Goal: Information Seeking & Learning: Learn about a topic

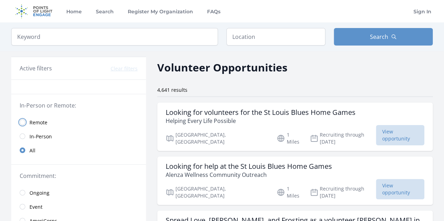
click at [24, 123] on input "radio" at bounding box center [23, 123] width 6 height 6
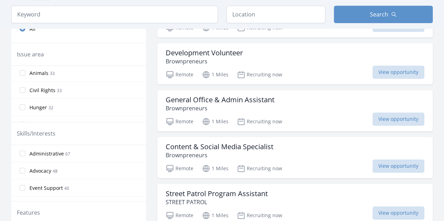
scroll to position [211, 0]
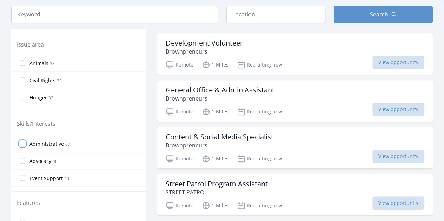
click at [23, 144] on input "Administrative 67" at bounding box center [23, 144] width 6 height 6
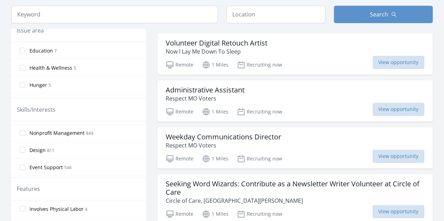
scroll to position [175, 0]
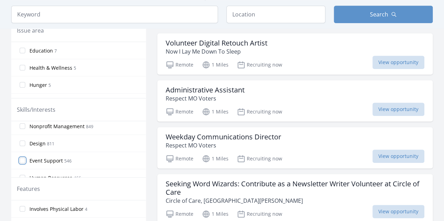
click at [23, 158] on input "Event Support 546" at bounding box center [23, 161] width 6 height 6
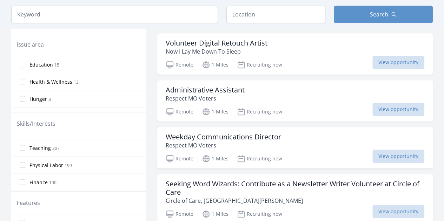
scroll to position [351, 0]
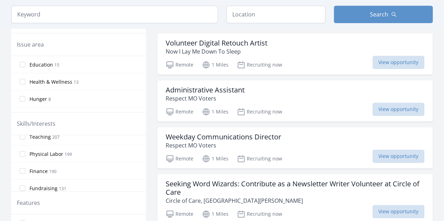
click at [25, 150] on label "Physical Labor 199" at bounding box center [78, 154] width 135 height 14
click at [25, 151] on input "Physical Labor 199" at bounding box center [23, 154] width 6 height 6
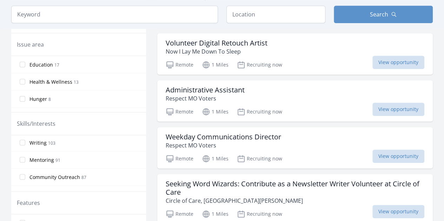
scroll to position [421, 0]
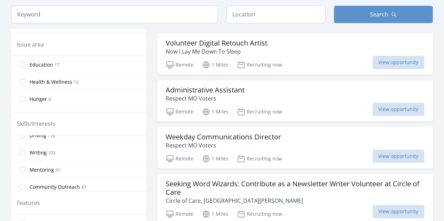
click at [99, 167] on label "Mentoring 91" at bounding box center [78, 170] width 135 height 14
click at [25, 167] on input "Mentoring 91" at bounding box center [23, 170] width 6 height 6
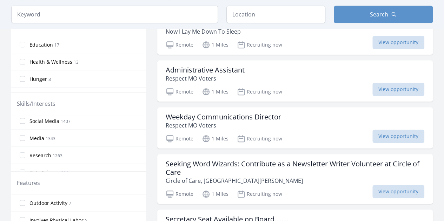
scroll to position [316, 0]
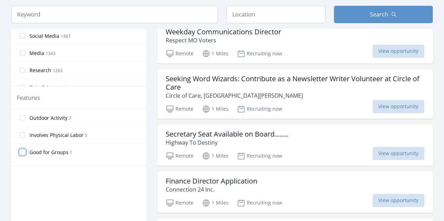
click at [25, 149] on input "Good for Groups 1" at bounding box center [23, 152] width 6 height 6
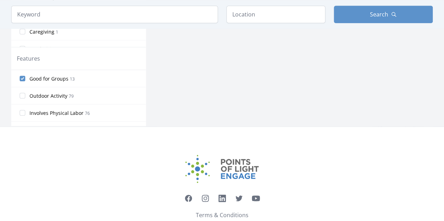
scroll to position [351, 0]
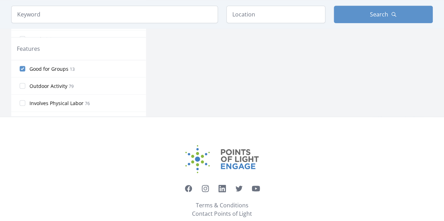
click at [26, 68] on label "Good for Groups 13" at bounding box center [78, 69] width 135 height 14
click at [25, 68] on input "Good for Groups 13" at bounding box center [23, 69] width 6 height 6
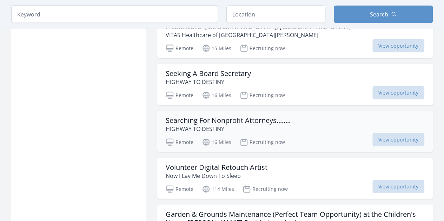
scroll to position [772, 0]
